Goal: Information Seeking & Learning: Learn about a topic

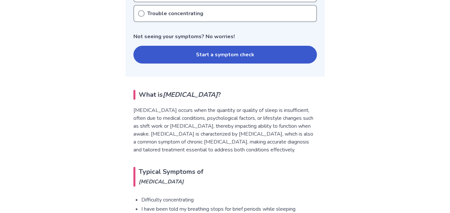
scroll to position [345, 0]
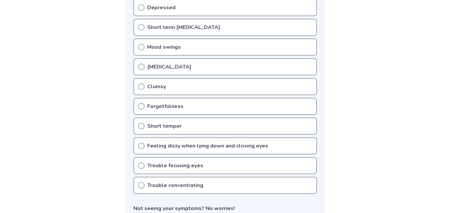
scroll to position [171, 0]
click at [142, 165] on icon at bounding box center [141, 165] width 7 height 7
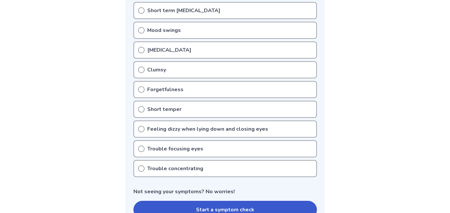
click at [140, 168] on icon at bounding box center [141, 168] width 7 height 7
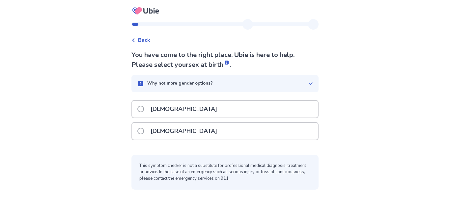
click at [174, 85] on p "Why not more gender options?" at bounding box center [179, 83] width 65 height 7
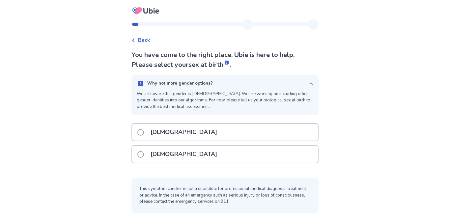
click at [174, 86] on p "Why not more gender options?" at bounding box center [179, 83] width 65 height 7
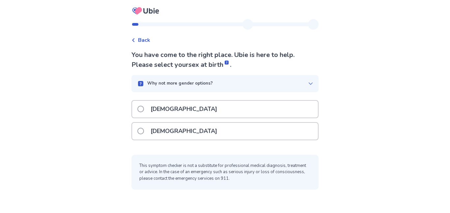
click at [166, 125] on p "Female" at bounding box center [183, 131] width 74 height 17
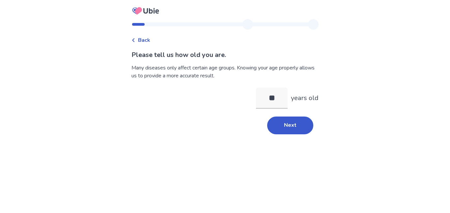
type input "*"
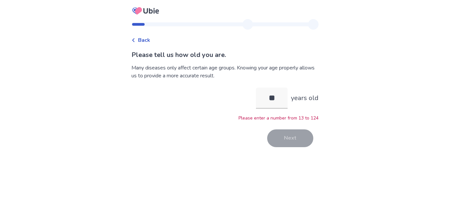
type input "*"
type input "**"
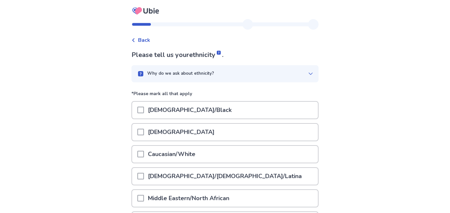
click at [215, 71] on div "Why do we ask about ethnicity?" at bounding box center [222, 73] width 171 height 7
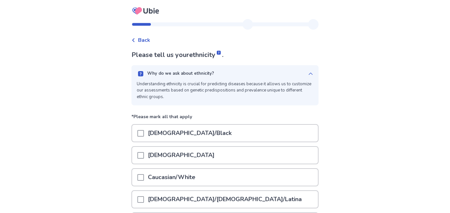
click at [215, 71] on div "Why do we ask about ethnicity?" at bounding box center [222, 73] width 171 height 7
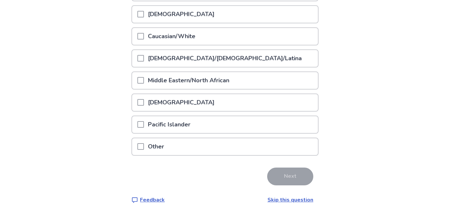
scroll to position [119, 0]
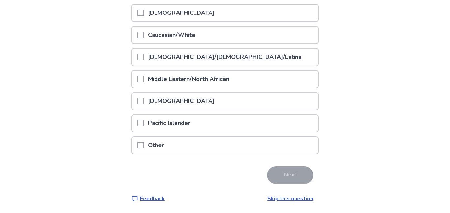
click at [172, 142] on div "Other" at bounding box center [225, 145] width 186 height 17
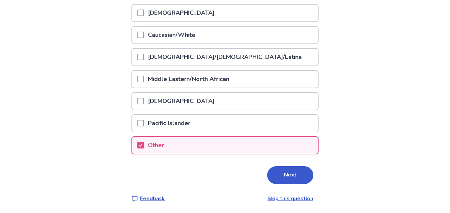
click at [168, 142] on p "Other" at bounding box center [156, 145] width 24 height 17
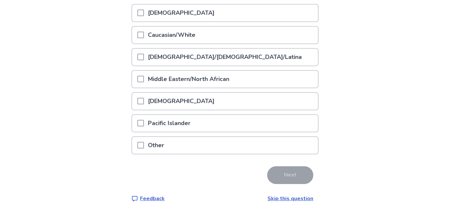
click at [172, 40] on p "Caucasian/White" at bounding box center [171, 35] width 55 height 17
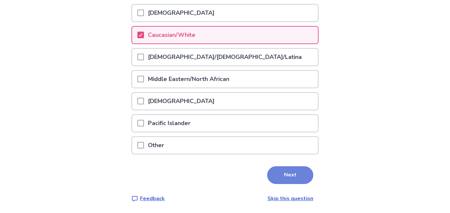
click at [280, 177] on button "Next" at bounding box center [290, 175] width 46 height 18
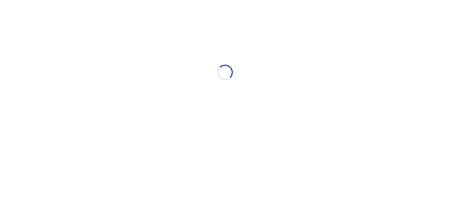
scroll to position [0, 0]
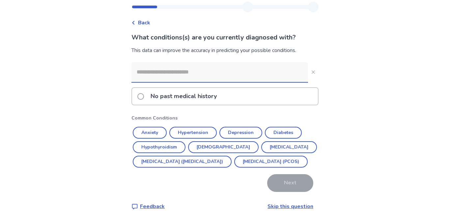
scroll to position [18, 0]
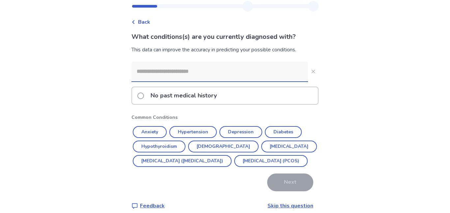
click at [199, 71] on input at bounding box center [219, 72] width 176 height 20
click at [196, 99] on p "No past medical history" at bounding box center [183, 95] width 74 height 17
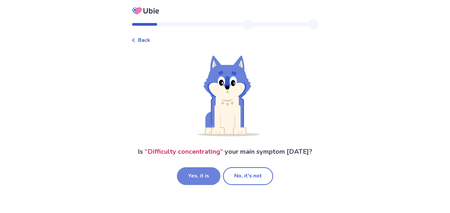
click at [207, 174] on button "Yes, it is" at bounding box center [198, 176] width 43 height 18
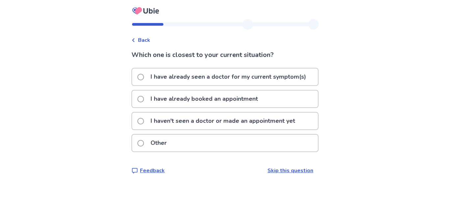
click at [196, 122] on p "I haven't seen a doctor or made an appointment yet" at bounding box center [222, 121] width 152 height 17
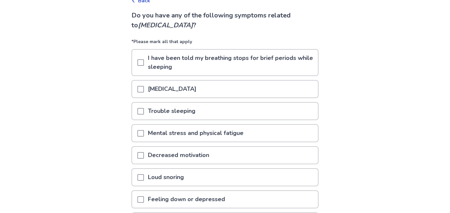
scroll to position [41, 0]
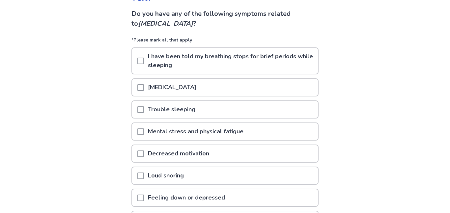
click at [200, 89] on p "[MEDICAL_DATA]" at bounding box center [172, 87] width 56 height 17
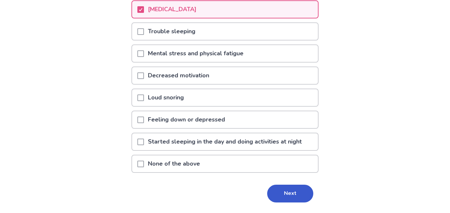
scroll to position [118, 0]
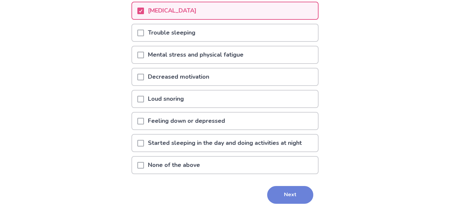
click at [274, 194] on button "Next" at bounding box center [290, 195] width 46 height 18
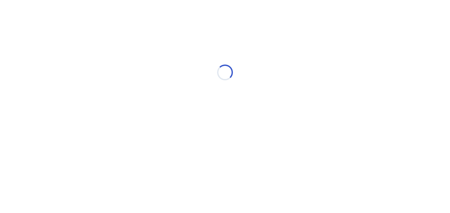
scroll to position [0, 0]
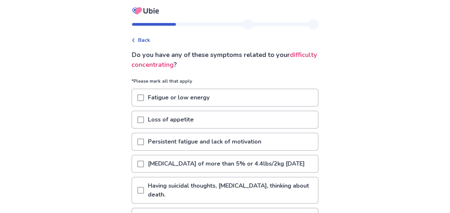
click at [158, 123] on p "Loss of appetite" at bounding box center [171, 119] width 54 height 17
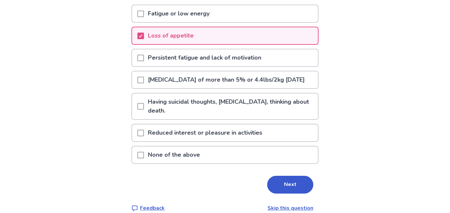
scroll to position [85, 0]
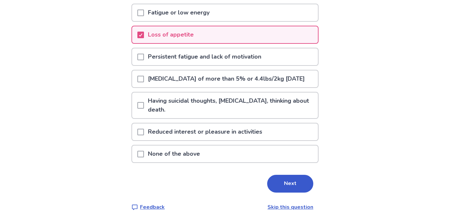
click at [183, 13] on p "Fatigue or low energy" at bounding box center [178, 12] width 69 height 17
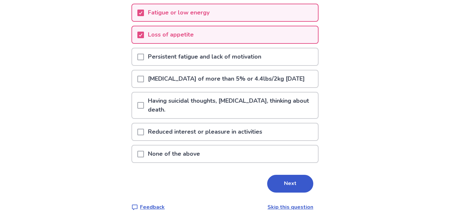
click at [194, 10] on p "Fatigue or low energy" at bounding box center [178, 12] width 69 height 17
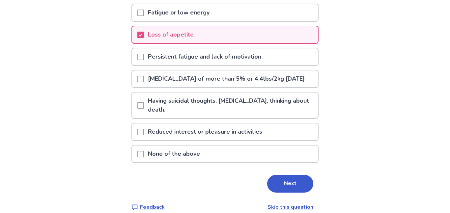
click at [194, 10] on p "Fatigue or low energy" at bounding box center [178, 12] width 69 height 17
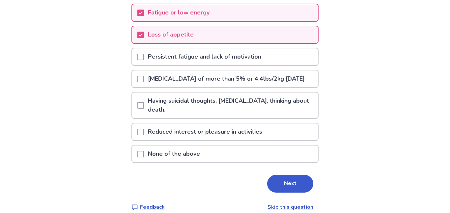
click at [187, 15] on p "Fatigue or low energy" at bounding box center [178, 12] width 69 height 17
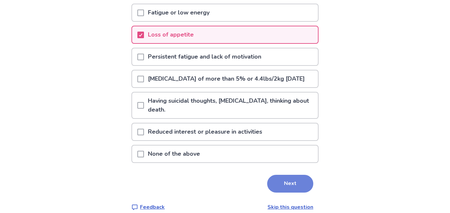
click at [282, 186] on button "Next" at bounding box center [290, 184] width 46 height 18
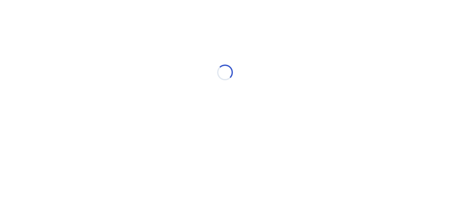
scroll to position [0, 0]
select select "*"
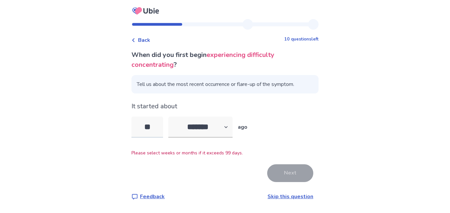
type input "*"
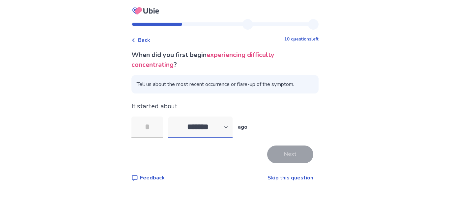
click at [200, 131] on select "******* ****** ******* ******** *******" at bounding box center [200, 126] width 64 height 21
select select "*"
click at [172, 116] on select "******* ****** ******* ******** *******" at bounding box center [200, 126] width 64 height 21
click at [147, 125] on input "tel" at bounding box center [147, 126] width 32 height 21
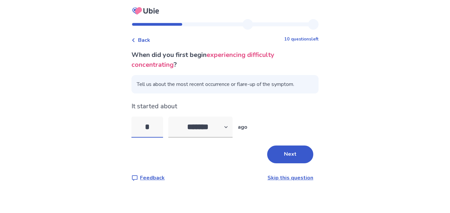
type input "*"
click at [296, 120] on div "* ******* ****** ******* ******** ******* ago" at bounding box center [224, 126] width 187 height 21
click at [278, 179] on link "Skip this question" at bounding box center [290, 177] width 46 height 7
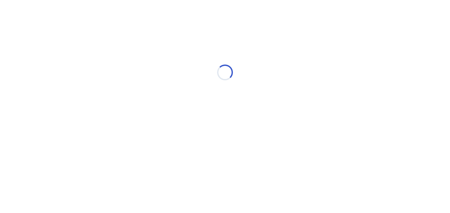
select select "*"
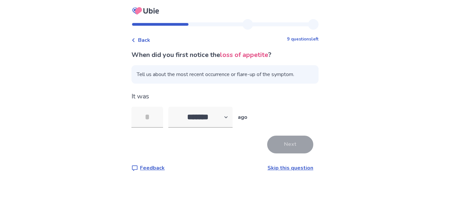
click at [148, 40] on span "Back" at bounding box center [144, 40] width 12 height 8
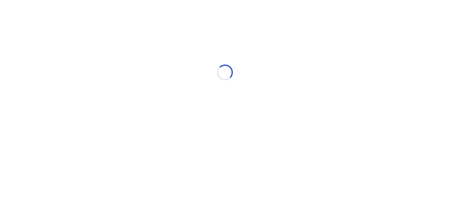
select select "*"
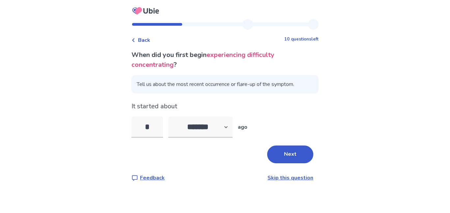
click at [275, 180] on link "Skip this question" at bounding box center [290, 177] width 46 height 7
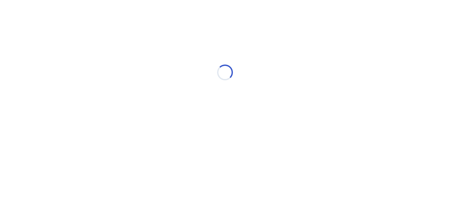
select select "*"
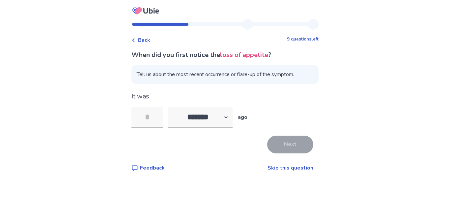
click at [267, 165] on link "Skip this question" at bounding box center [290, 167] width 46 height 7
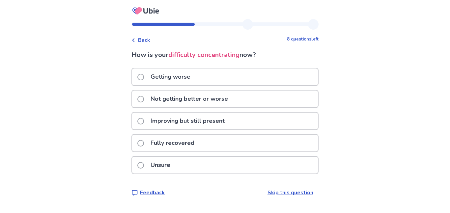
click at [207, 105] on p "Not getting better or worse" at bounding box center [188, 98] width 85 height 17
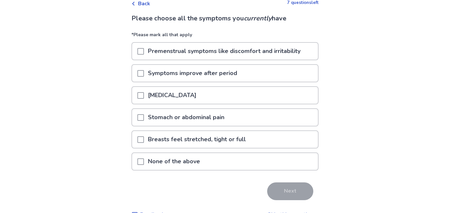
scroll to position [39, 0]
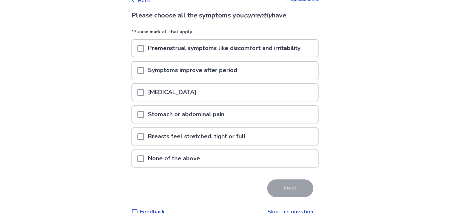
click at [201, 153] on p "None of the above" at bounding box center [174, 158] width 60 height 17
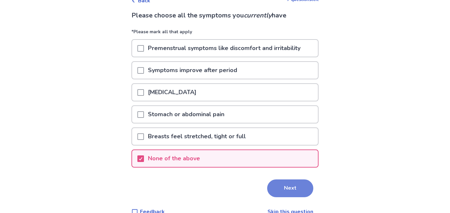
click at [288, 192] on button "Next" at bounding box center [290, 188] width 46 height 18
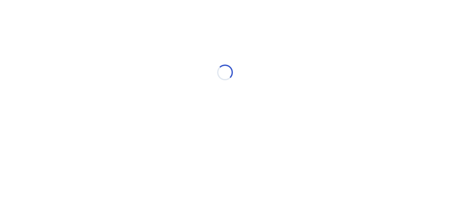
scroll to position [0, 0]
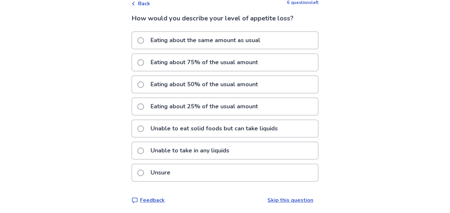
scroll to position [38, 0]
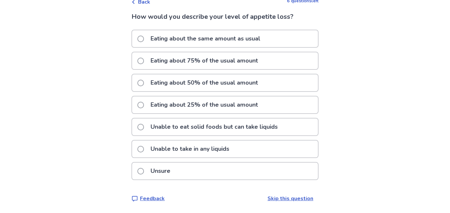
click at [226, 168] on div "Unsure" at bounding box center [225, 171] width 186 height 17
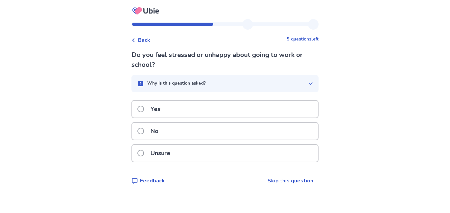
click at [287, 179] on link "Skip this question" at bounding box center [290, 180] width 46 height 7
click at [177, 65] on p "Have you noticed or been told that you are acting strangely or differently?" at bounding box center [224, 60] width 187 height 20
click at [179, 113] on div "Yes" at bounding box center [225, 109] width 186 height 17
click at [221, 158] on div "Unsure" at bounding box center [225, 153] width 186 height 17
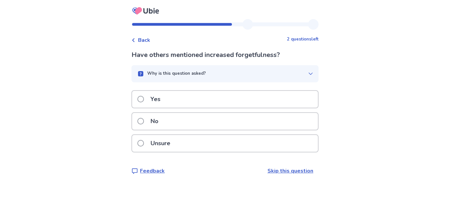
click at [146, 40] on span "Back" at bounding box center [144, 40] width 12 height 8
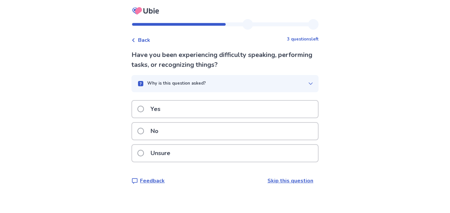
click at [289, 182] on link "Skip this question" at bounding box center [290, 180] width 46 height 7
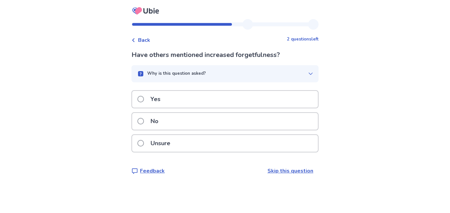
click at [287, 170] on link "Skip this question" at bounding box center [290, 170] width 46 height 7
click at [188, 140] on div "Unsure" at bounding box center [225, 143] width 186 height 17
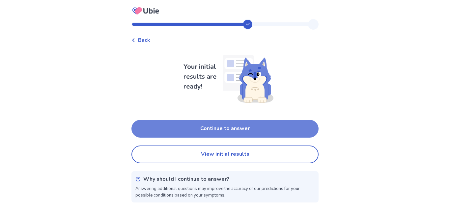
click at [207, 128] on button "Continue to answer" at bounding box center [224, 129] width 187 height 18
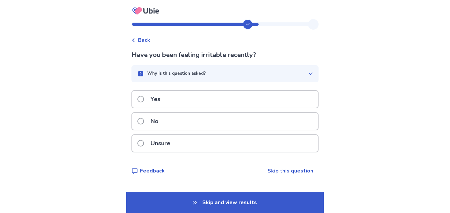
click at [286, 170] on link "Skip this question" at bounding box center [290, 170] width 46 height 7
click at [186, 123] on div "No" at bounding box center [225, 121] width 186 height 17
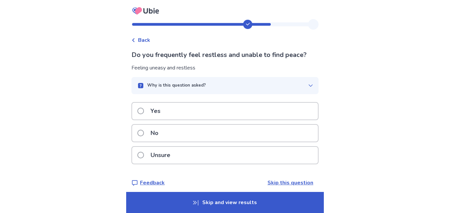
click at [297, 182] on link "Skip this question" at bounding box center [290, 182] width 46 height 7
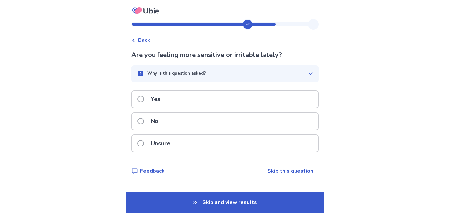
click at [188, 125] on div "No" at bounding box center [225, 121] width 186 height 17
click at [172, 125] on div "No" at bounding box center [225, 121] width 186 height 17
click at [182, 125] on div "No" at bounding box center [225, 121] width 186 height 17
click at [282, 172] on link "Skip this question" at bounding box center [290, 170] width 46 height 7
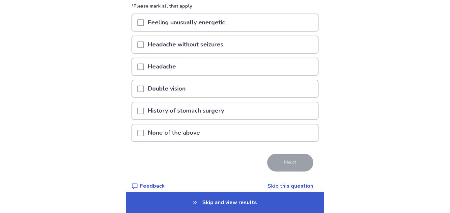
scroll to position [74, 0]
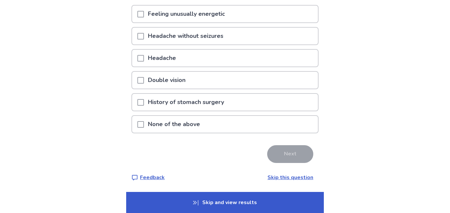
click at [221, 203] on p "Skip and view results" at bounding box center [224, 202] width 197 height 21
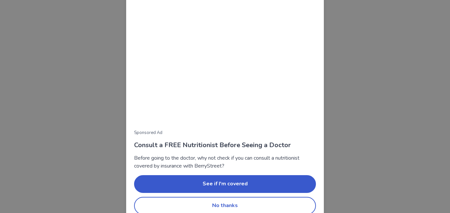
scroll to position [69, 0]
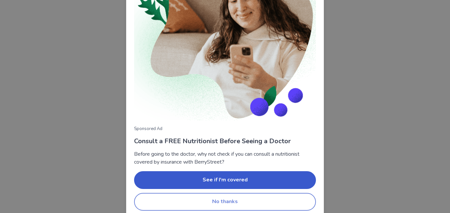
click at [212, 199] on button "No thanks" at bounding box center [225, 202] width 182 height 18
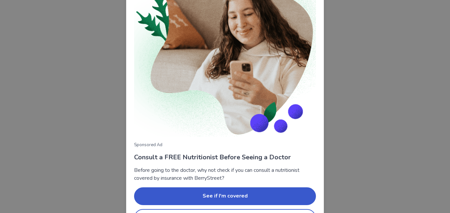
scroll to position [75, 0]
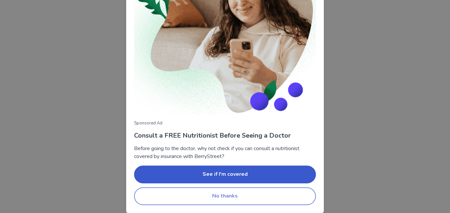
click at [273, 197] on button "No thanks" at bounding box center [225, 196] width 182 height 18
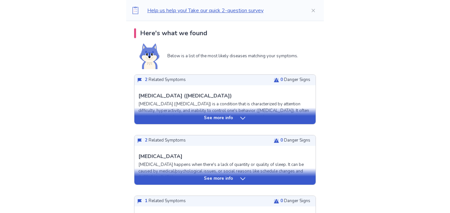
scroll to position [136, 0]
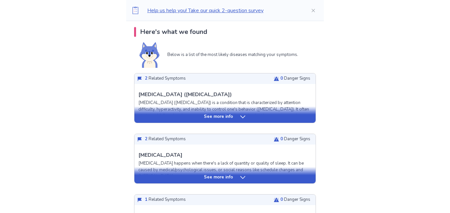
click at [195, 115] on div "See more info" at bounding box center [224, 117] width 181 height 7
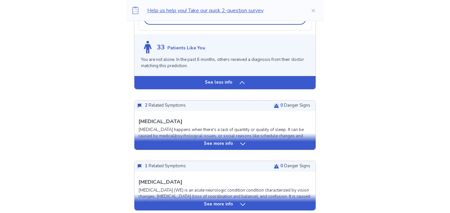
scroll to position [545, 0]
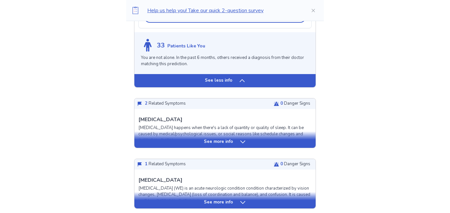
click at [167, 107] on p "2 Related Symptoms" at bounding box center [165, 103] width 41 height 7
click at [197, 145] on div "See more info" at bounding box center [224, 142] width 181 height 7
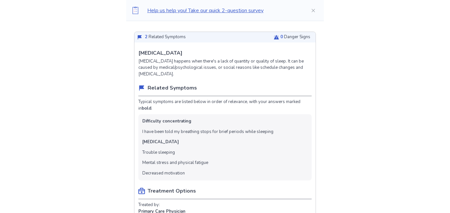
scroll to position [612, 0]
click at [156, 156] on li "Trouble sleeping" at bounding box center [158, 152] width 33 height 7
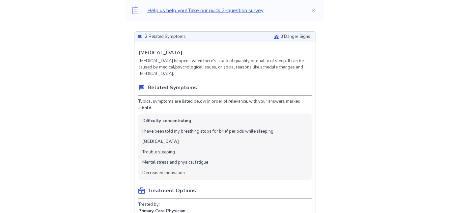
click at [156, 156] on li "Trouble sleeping" at bounding box center [158, 152] width 33 height 7
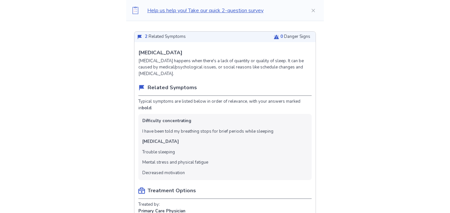
click at [156, 156] on li "Trouble sleeping" at bounding box center [158, 152] width 33 height 7
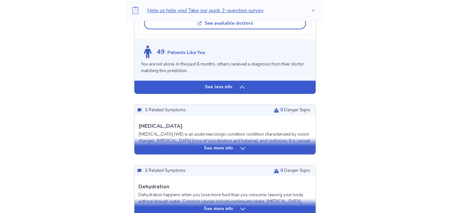
scroll to position [899, 0]
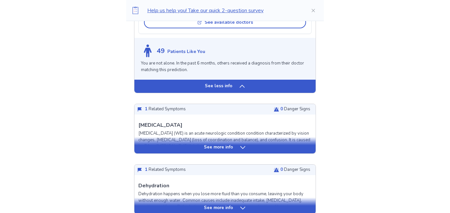
click at [170, 151] on div "See more info" at bounding box center [224, 147] width 181 height 7
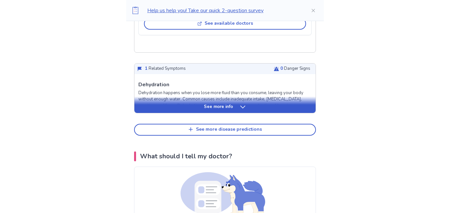
scroll to position [1330, 0]
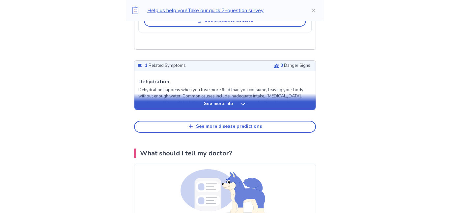
click at [182, 107] on div "See more info" at bounding box center [224, 104] width 181 height 7
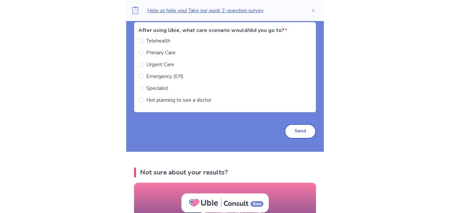
scroll to position [2174, 0]
